Goal: Task Accomplishment & Management: Manage account settings

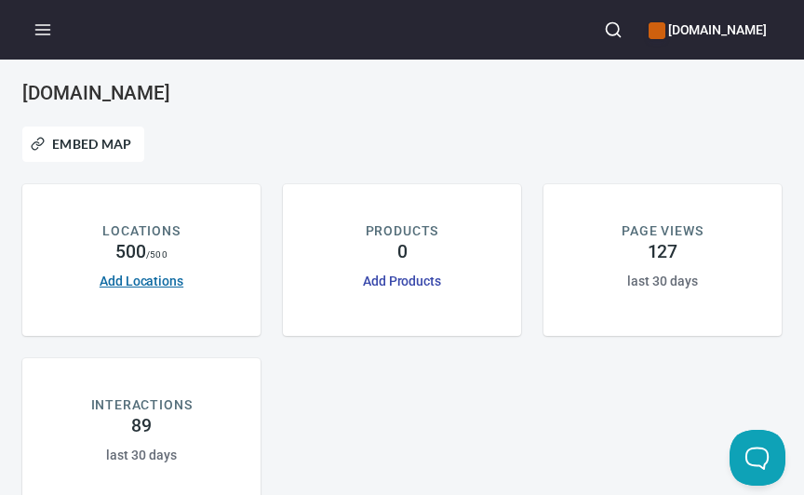
click at [137, 284] on link "Add Locations" at bounding box center [142, 281] width 84 height 15
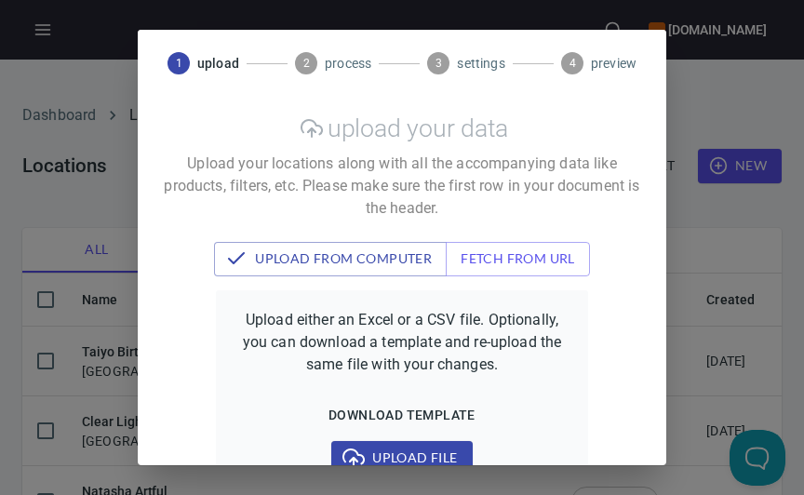
checkbox input "false"
click at [752, 98] on div "1 upload 2 process 3 settings 4 preview upload your data Upload your locations …" at bounding box center [402, 247] width 804 height 495
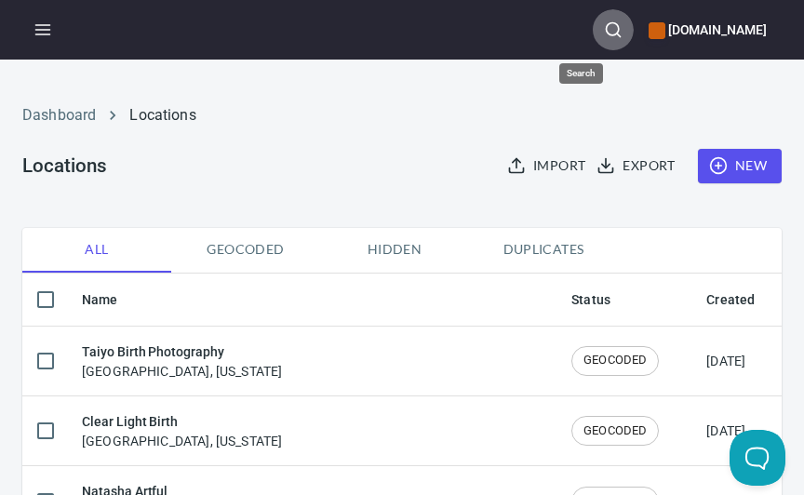
click at [604, 23] on icon "button" at bounding box center [613, 29] width 19 height 19
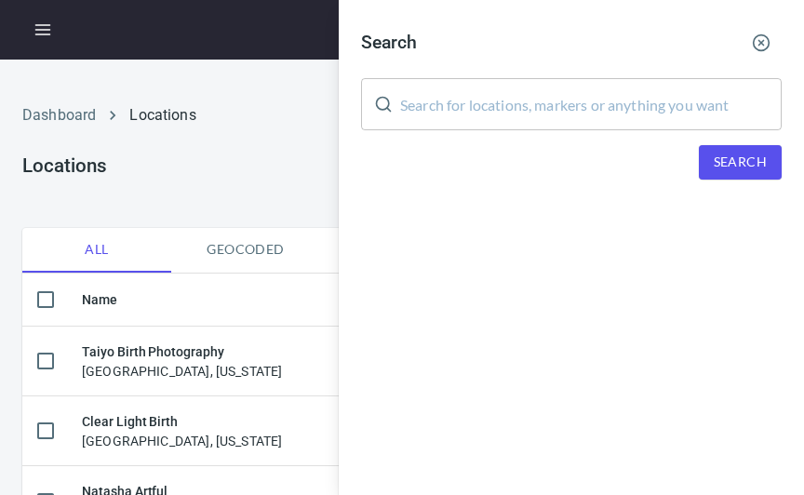
click at [521, 102] on input "text" at bounding box center [591, 104] width 382 height 52
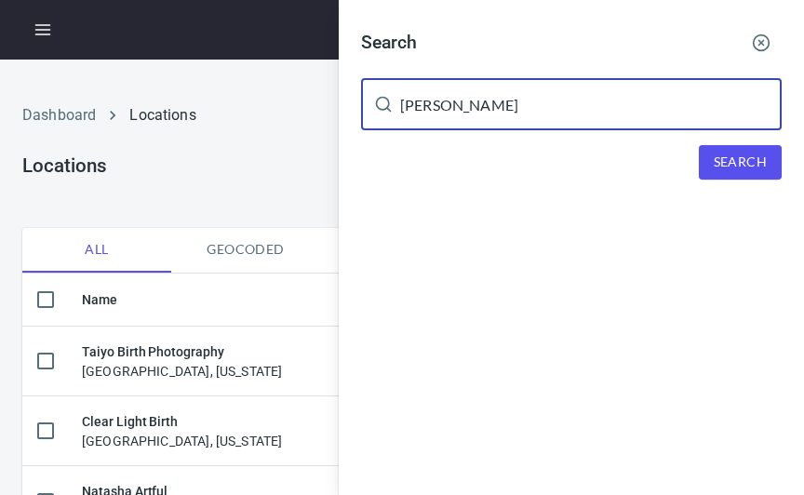
type input "[PERSON_NAME]"
drag, startPoint x: 521, startPoint y: 101, endPoint x: 739, endPoint y: 172, distance: 229.0
click at [739, 172] on span "Search" at bounding box center [740, 162] width 53 height 23
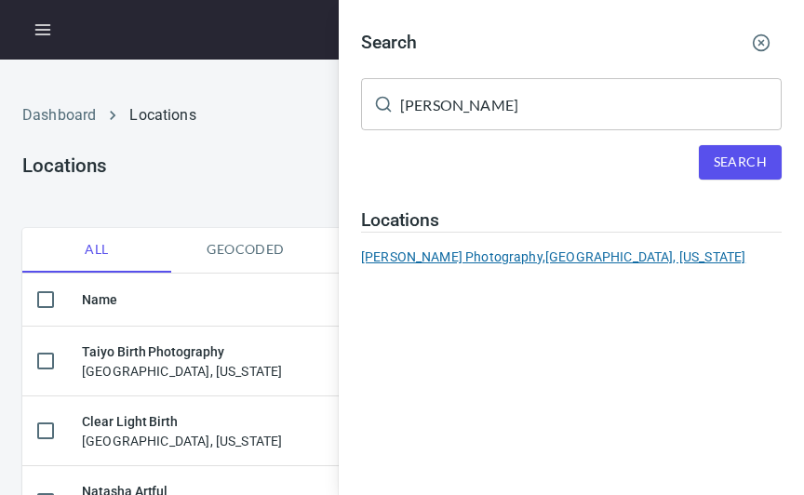
click at [567, 249] on div "[PERSON_NAME] Photography, [GEOGRAPHIC_DATA], [US_STATE]" at bounding box center [571, 257] width 421 height 19
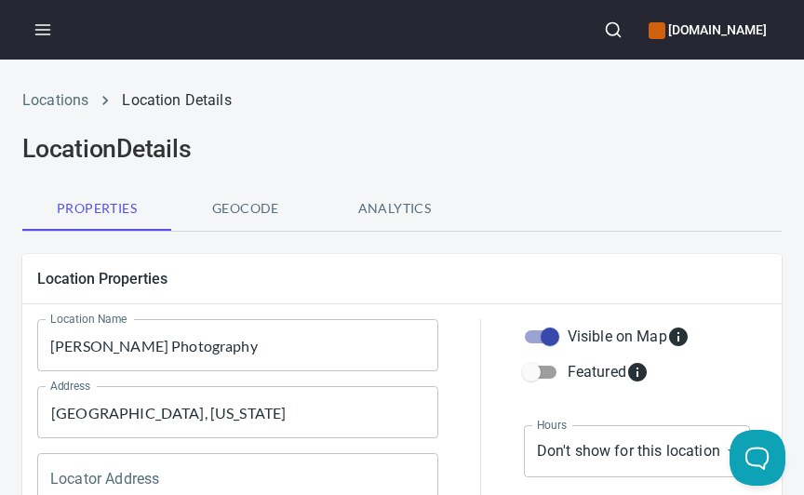
scroll to position [4, 0]
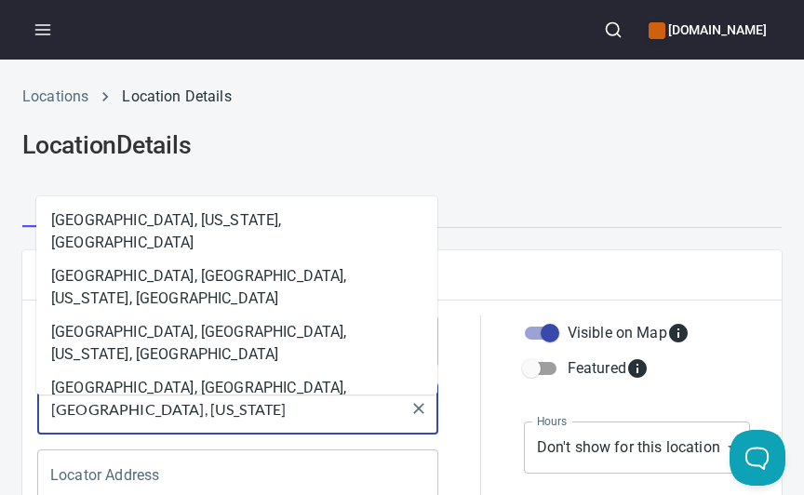
drag, startPoint x: 213, startPoint y: 408, endPoint x: -73, endPoint y: 322, distance: 298.3
paste input "Olympia [US_STATE]"
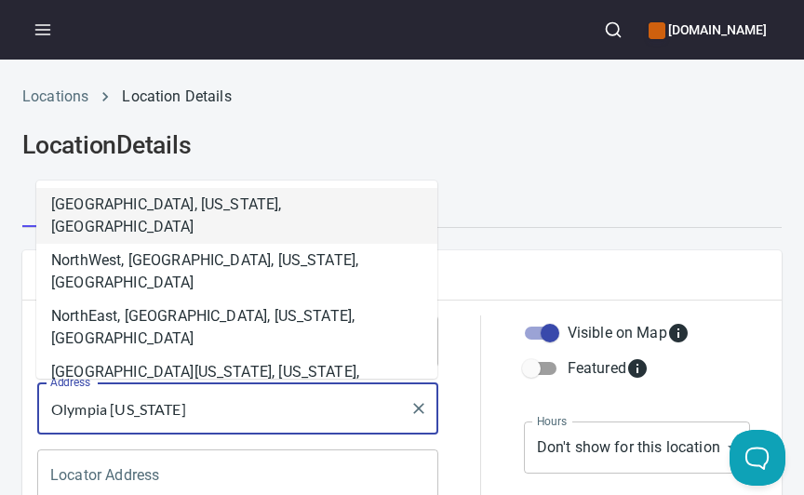
click at [171, 200] on li "[GEOGRAPHIC_DATA], [US_STATE], [GEOGRAPHIC_DATA]" at bounding box center [236, 216] width 401 height 56
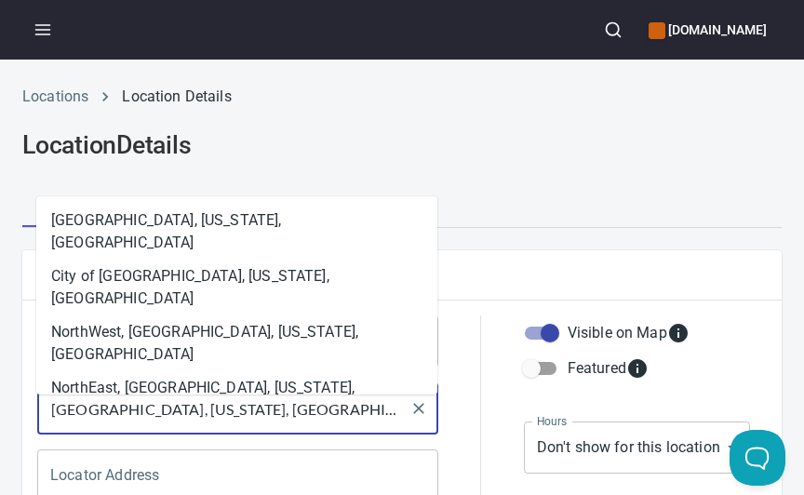
drag, startPoint x: 190, startPoint y: 411, endPoint x: 365, endPoint y: 422, distance: 175.3
click at [365, 422] on input "[GEOGRAPHIC_DATA], [US_STATE], [GEOGRAPHIC_DATA]" at bounding box center [224, 408] width 357 height 35
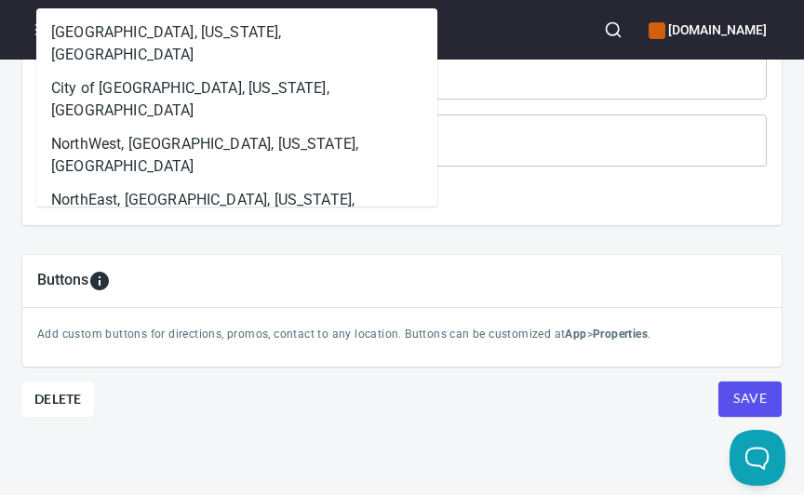
scroll to position [1162, 0]
type input "[GEOGRAPHIC_DATA], [US_STATE]"
click at [736, 397] on span "Save" at bounding box center [751, 399] width 34 height 23
